Goal: Transaction & Acquisition: Download file/media

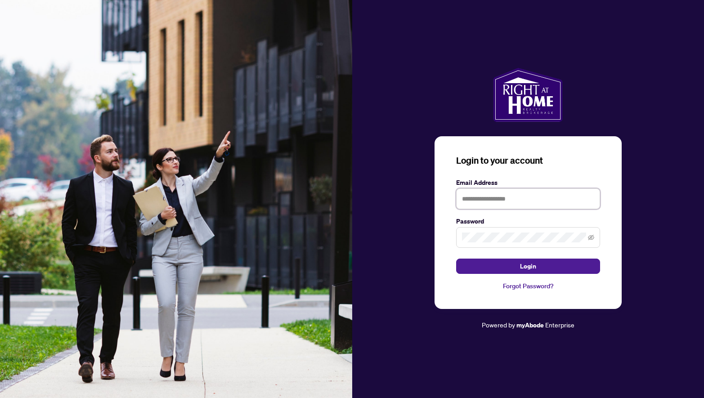
type input "**********"
click at [528, 266] on button "Login" at bounding box center [528, 266] width 144 height 15
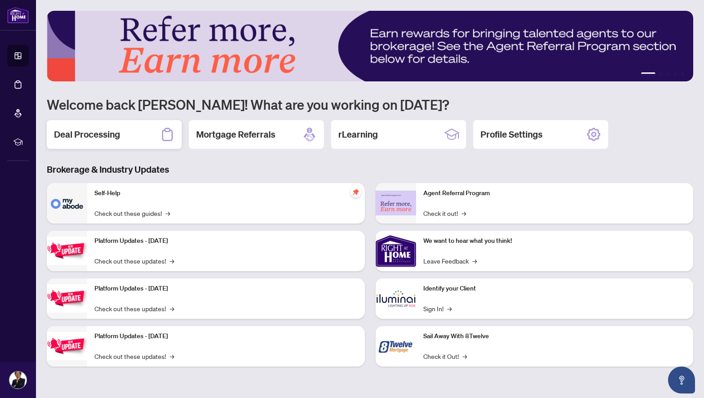
click at [79, 135] on h2 "Deal Processing" at bounding box center [87, 134] width 66 height 13
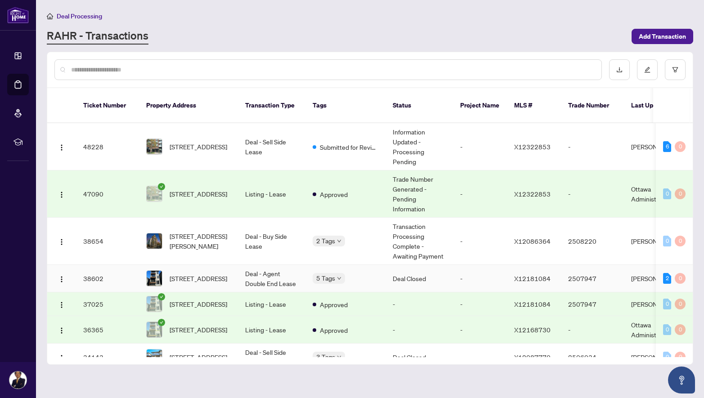
click at [153, 271] on img at bounding box center [154, 278] width 15 height 15
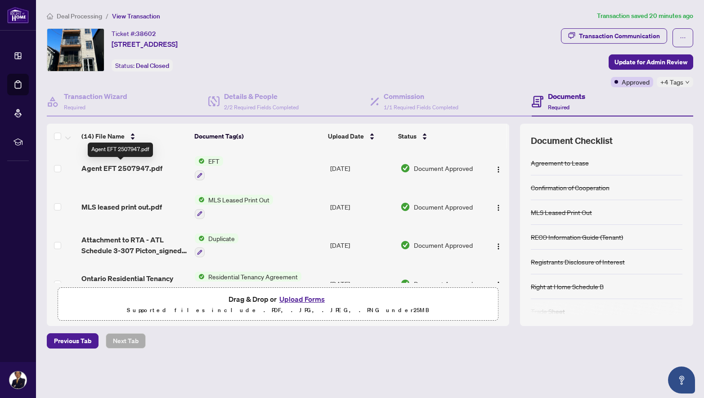
click at [139, 165] on span "Agent EFT 2507947.pdf" at bounding box center [121, 168] width 81 height 11
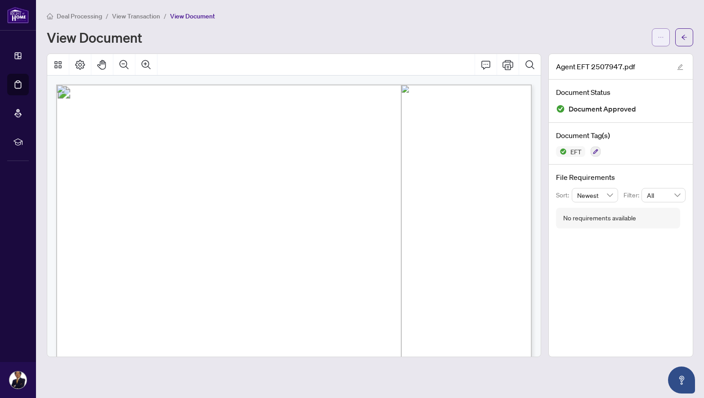
click at [660, 36] on icon "ellipsis" at bounding box center [660, 37] width 6 height 6
click at [610, 54] on span "Download" at bounding box center [628, 57] width 68 height 10
